Goal: Navigation & Orientation: Find specific page/section

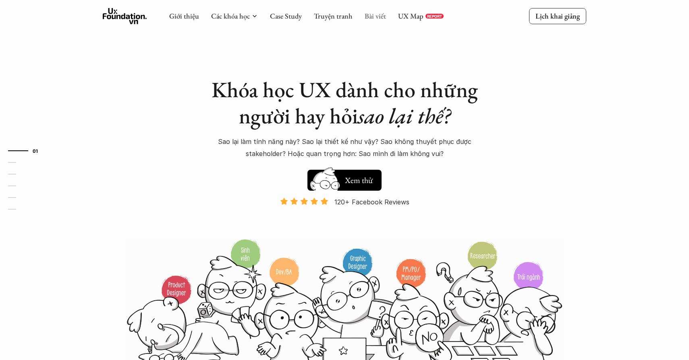
click at [373, 19] on link "Bài viết" at bounding box center [375, 15] width 21 height 9
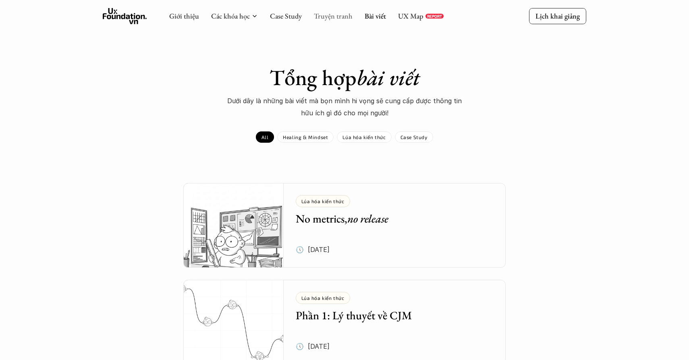
click at [326, 15] on link "Truyện tranh" at bounding box center [333, 15] width 39 height 9
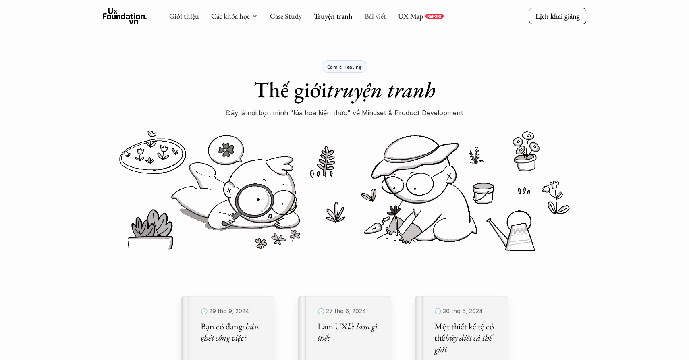
click at [368, 15] on link "Bài viết" at bounding box center [375, 15] width 21 height 9
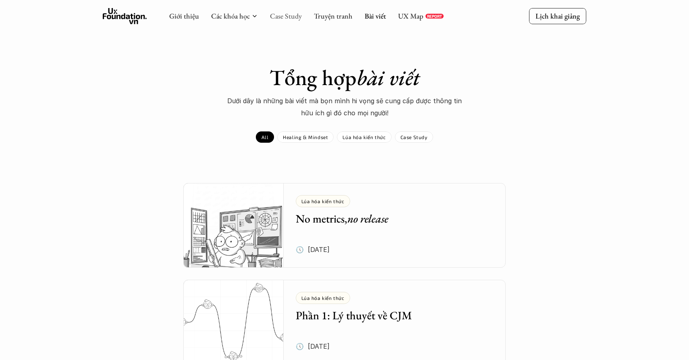
click at [283, 16] on link "Case Study" at bounding box center [286, 15] width 32 height 9
